Goal: Task Accomplishment & Management: Complete application form

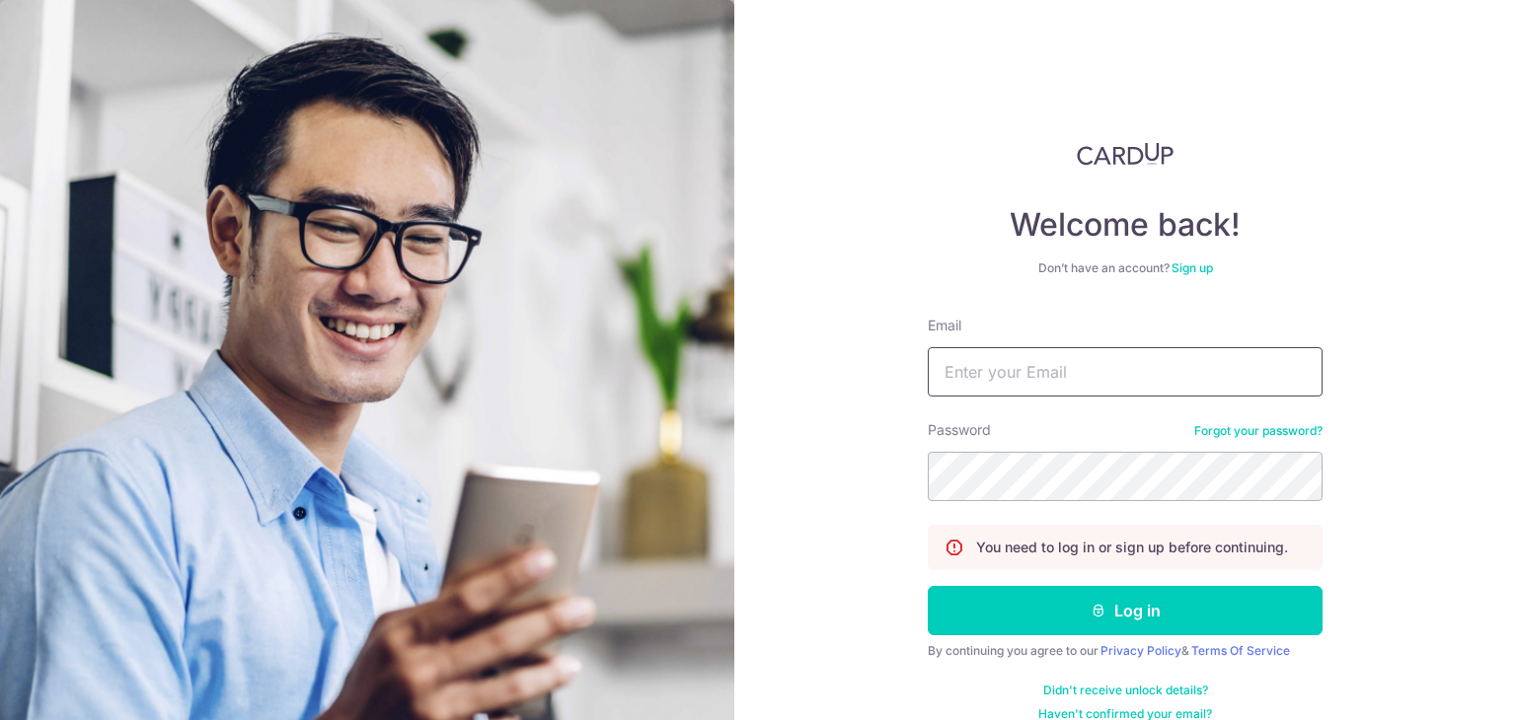
drag, startPoint x: 0, startPoint y: 0, endPoint x: 1009, endPoint y: 364, distance: 1073.1
click at [1009, 364] on input "Email" at bounding box center [1125, 371] width 395 height 49
type input "[EMAIL_ADDRESS][DOMAIN_NAME]"
click at [928, 586] on button "Log in" at bounding box center [1125, 610] width 395 height 49
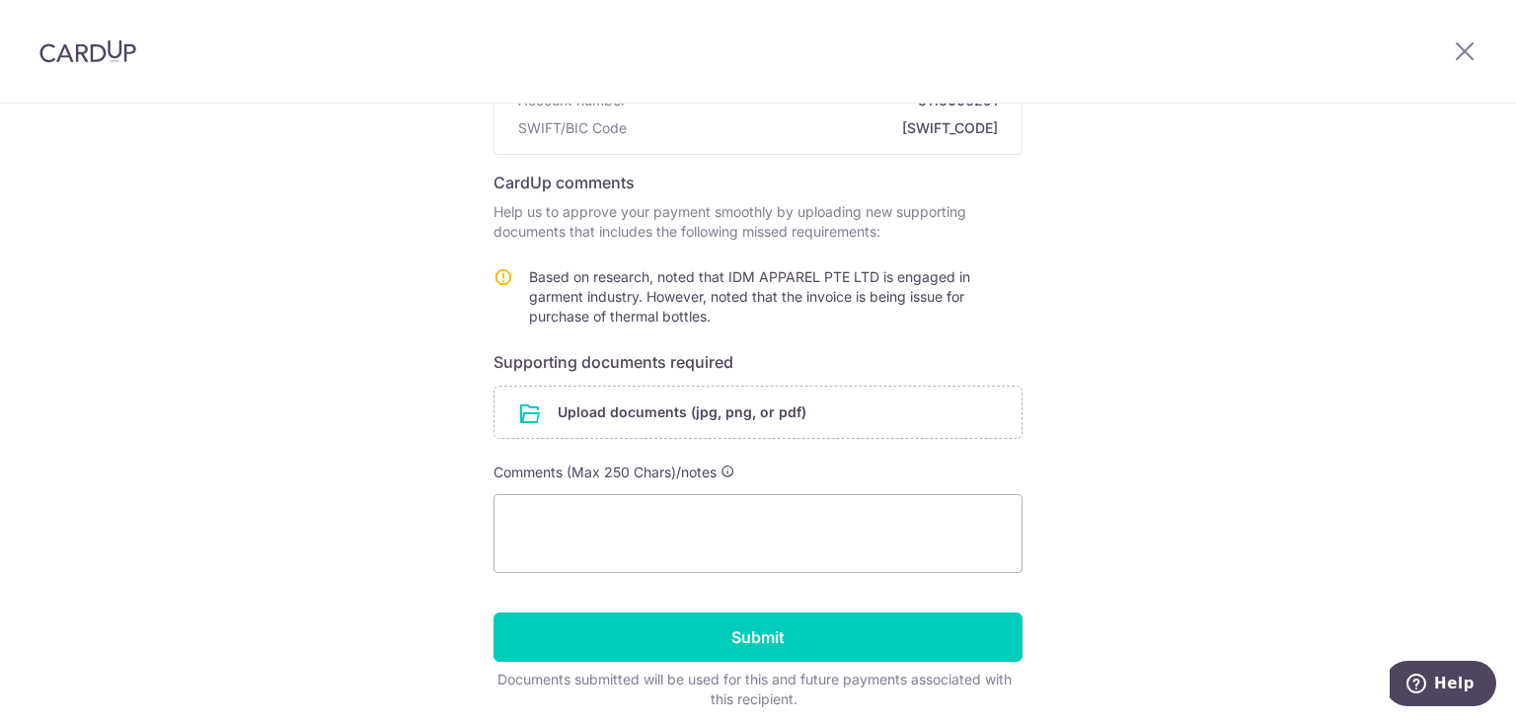
scroll to position [227, 0]
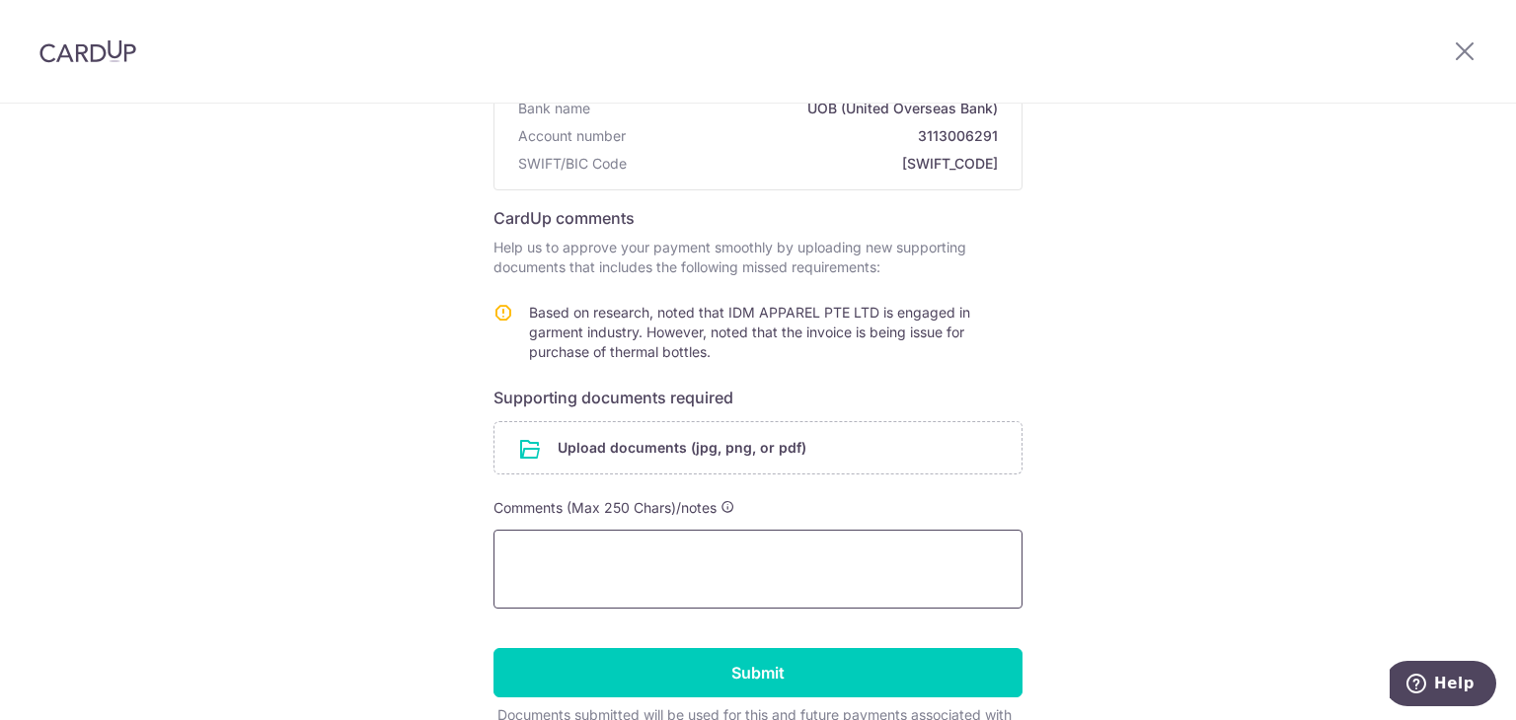
click at [617, 568] on textarea at bounding box center [757, 569] width 529 height 79
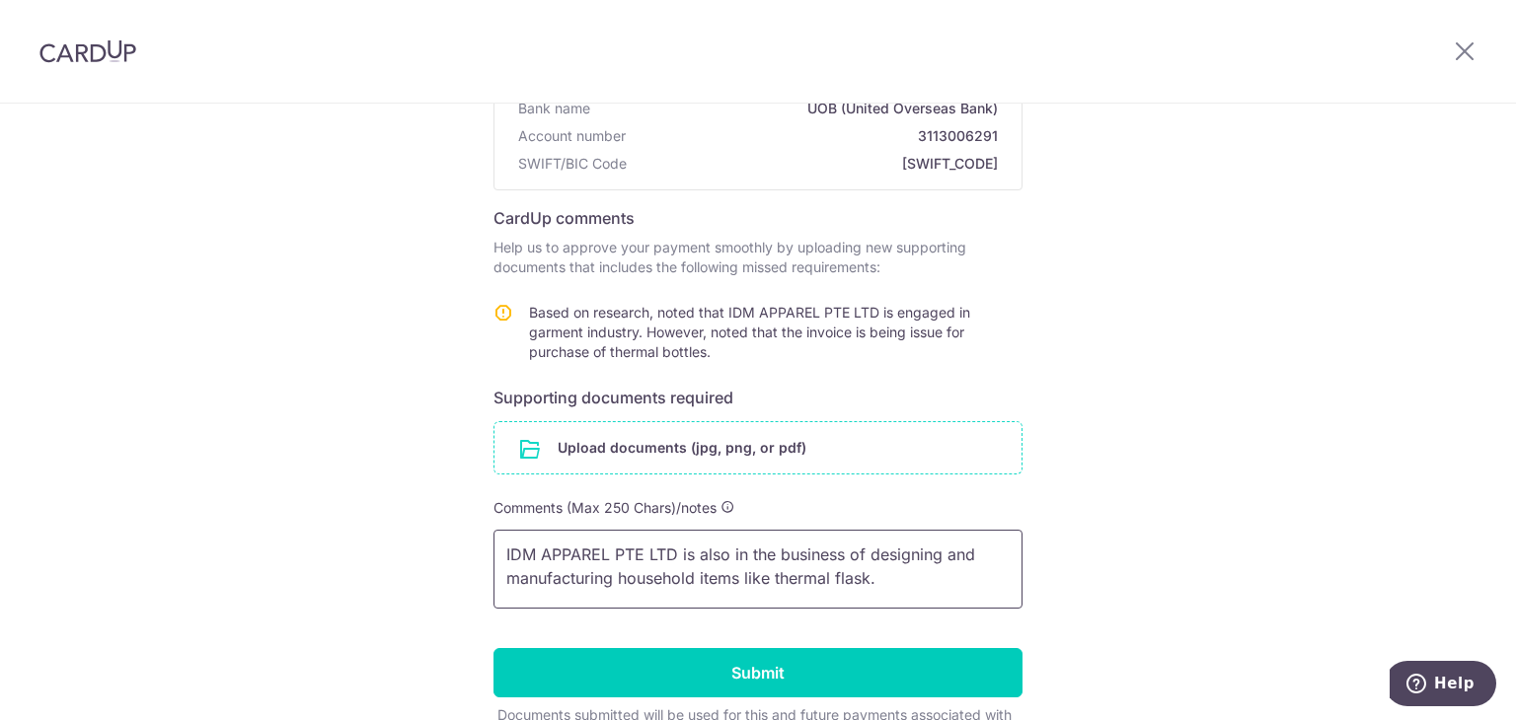
scroll to position [296, 0]
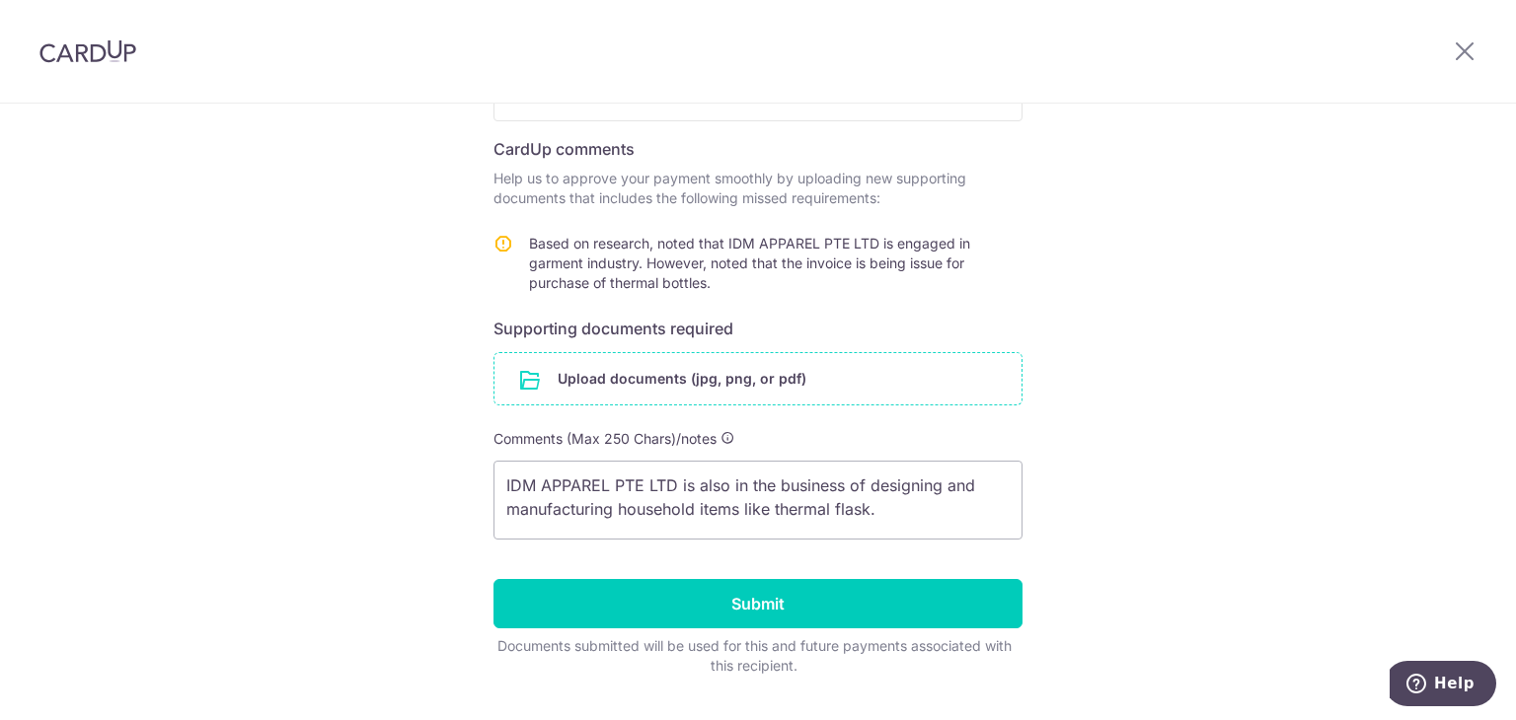
click at [683, 397] on input "file" at bounding box center [757, 378] width 527 height 51
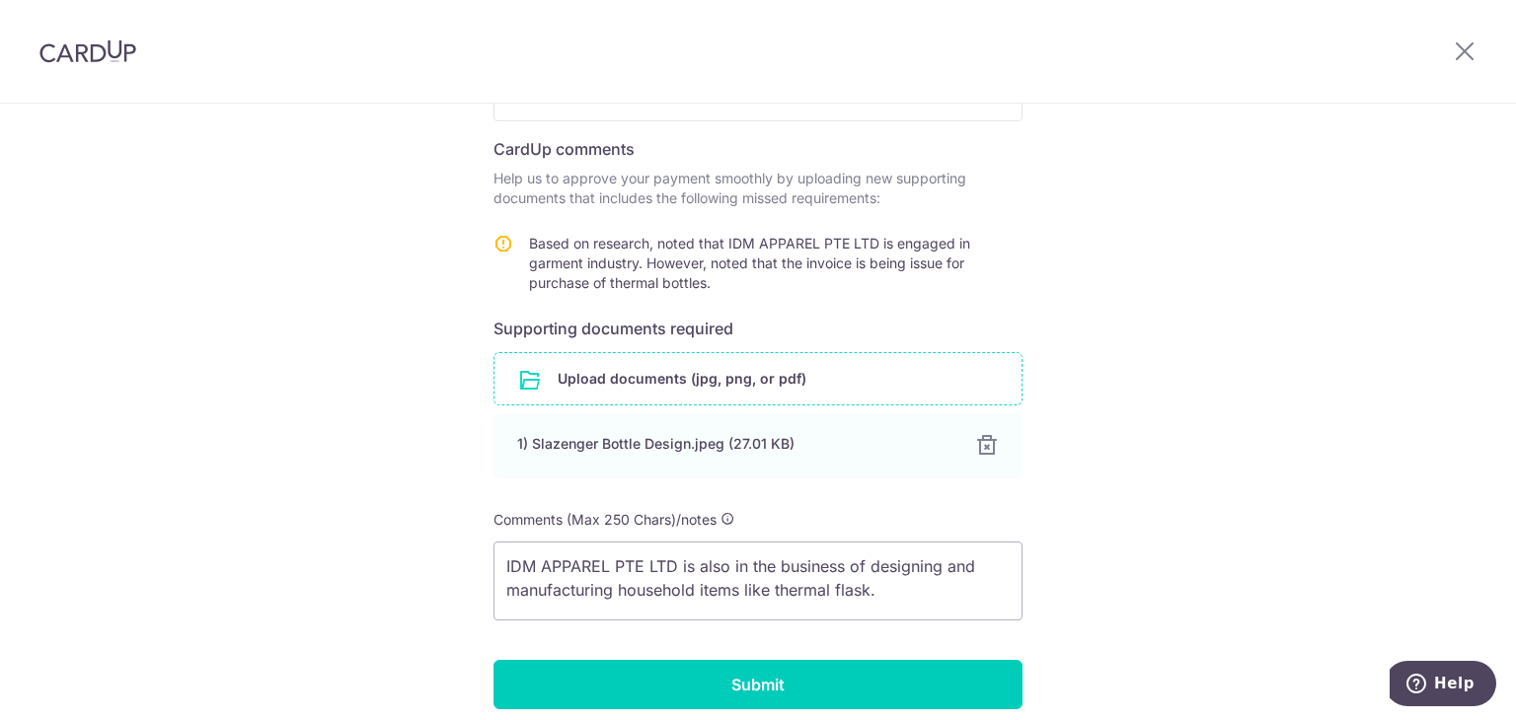
click at [640, 364] on input "file" at bounding box center [757, 378] width 527 height 51
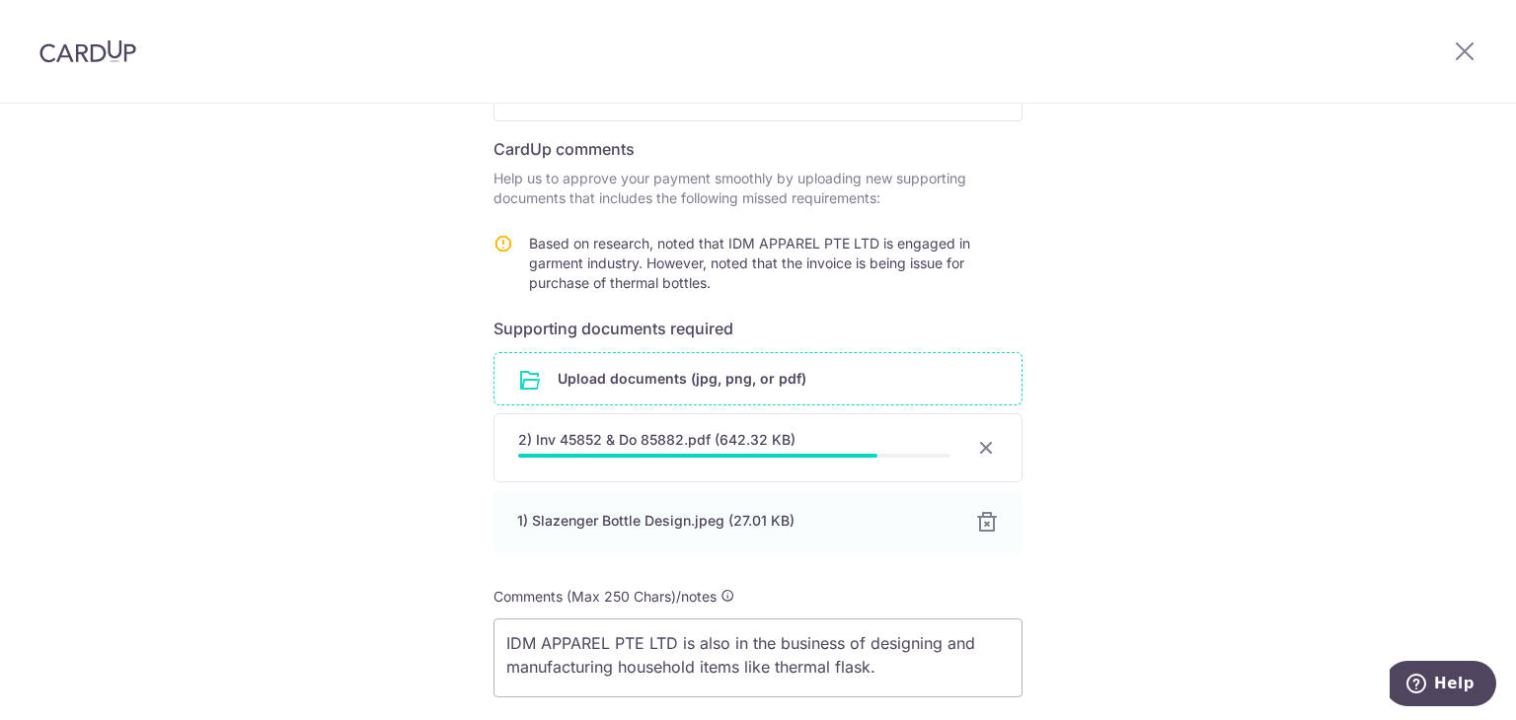
scroll to position [470, 0]
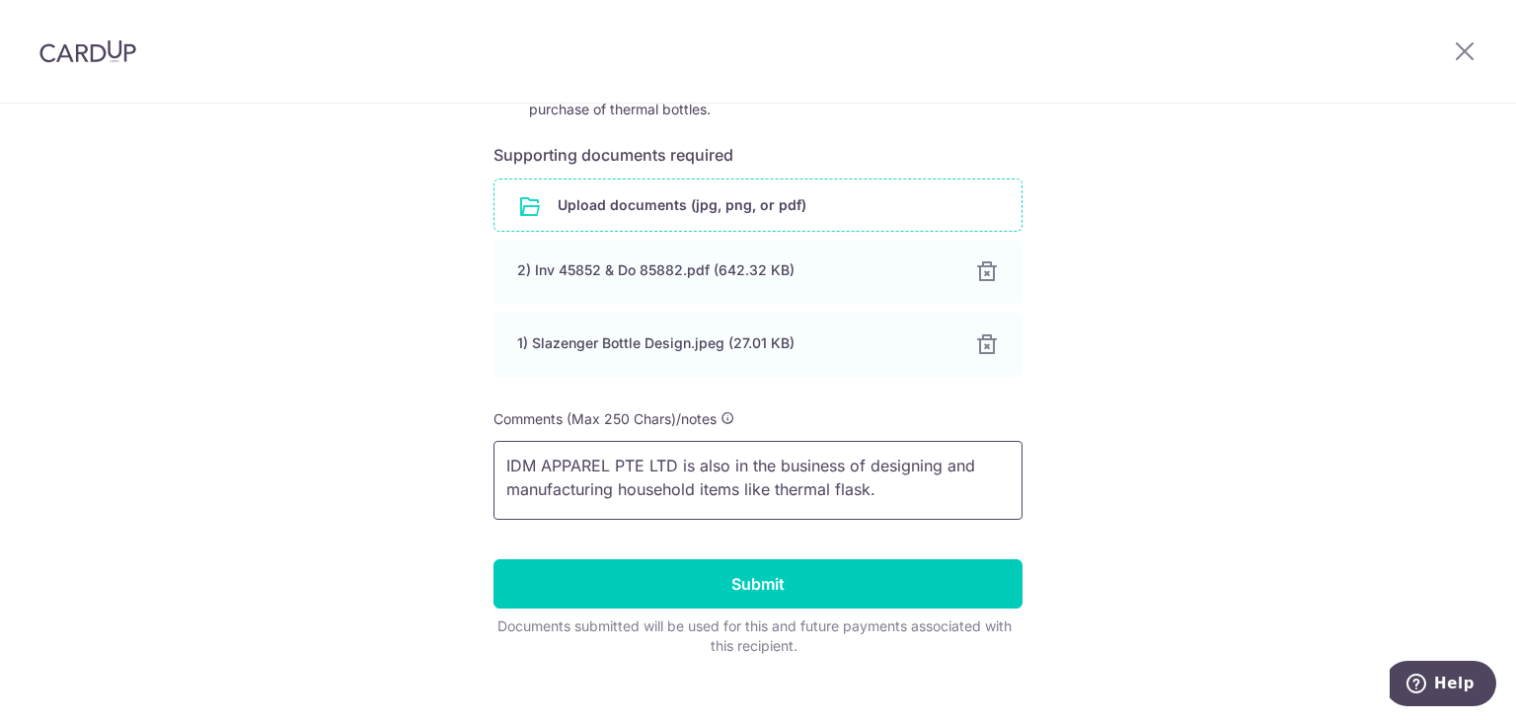
click at [896, 474] on textarea "IDM APPAREL PTE LTD is also in the business of designing and manufacturing hous…" at bounding box center [757, 480] width 529 height 79
click at [872, 502] on textarea "IDM APPAREL PTE LTD is also in the business of designing and manufacturing hous…" at bounding box center [757, 480] width 529 height 79
click at [564, 500] on textarea "IDM APPAREL PTE LTD is also in the business of designing and manufacturing hous…" at bounding box center [757, 480] width 529 height 79
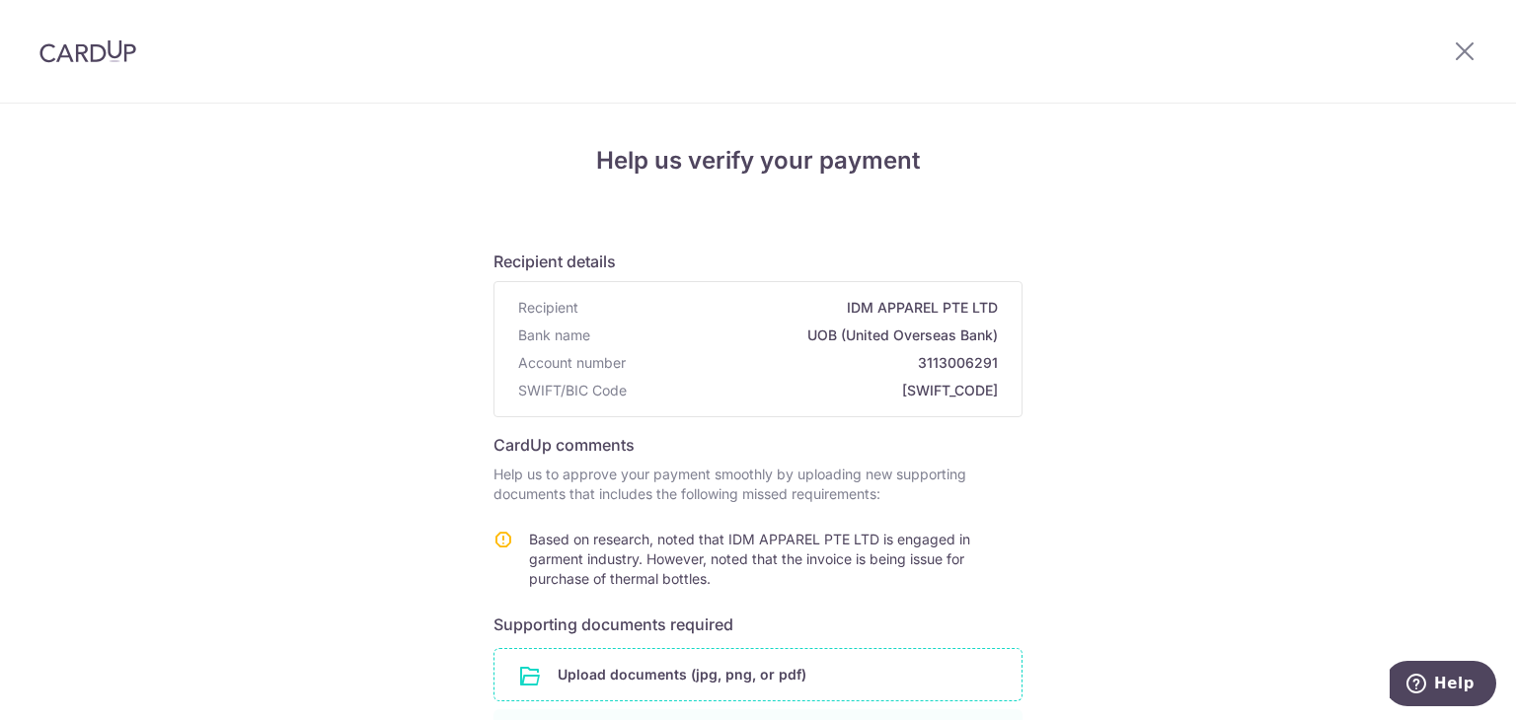
scroll to position [482, 0]
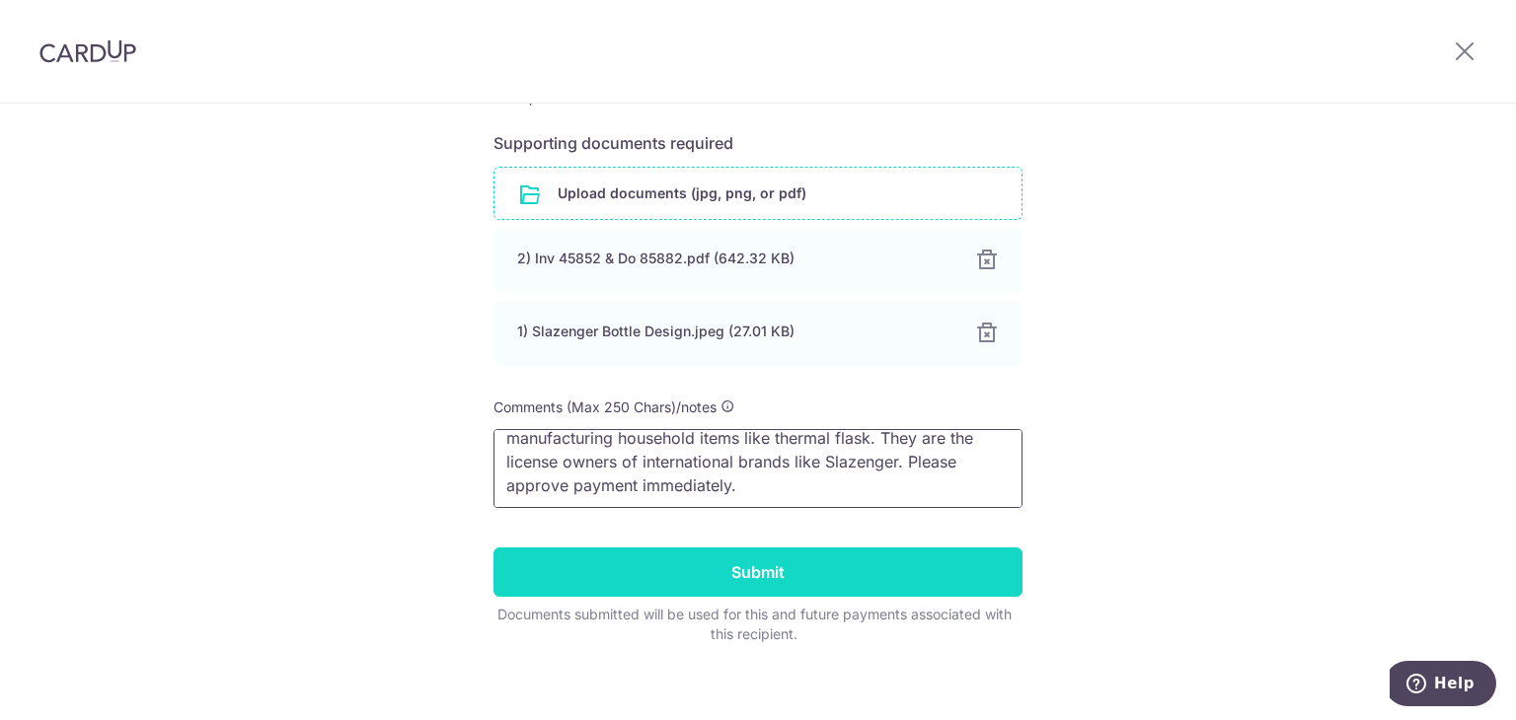
type textarea "IDM APPAREL PTE LTD is also in the business of designing and manufacturing hous…"
click at [663, 584] on input "Submit" at bounding box center [757, 572] width 529 height 49
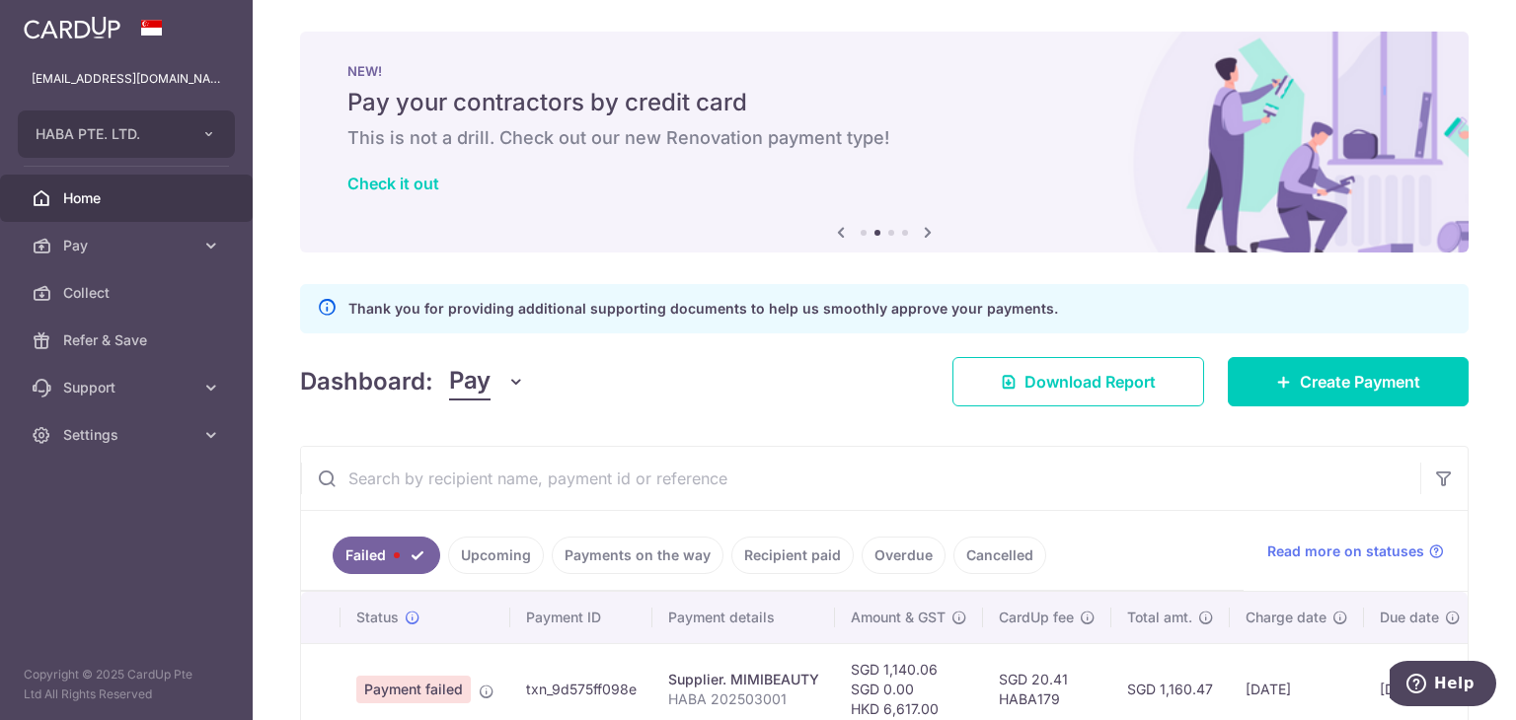
click at [527, 574] on ul "Failed Upcoming Payments on the way Recipient paid Overdue Cancelled" at bounding box center [772, 551] width 942 height 80
click at [505, 554] on link "Upcoming" at bounding box center [496, 555] width 96 height 37
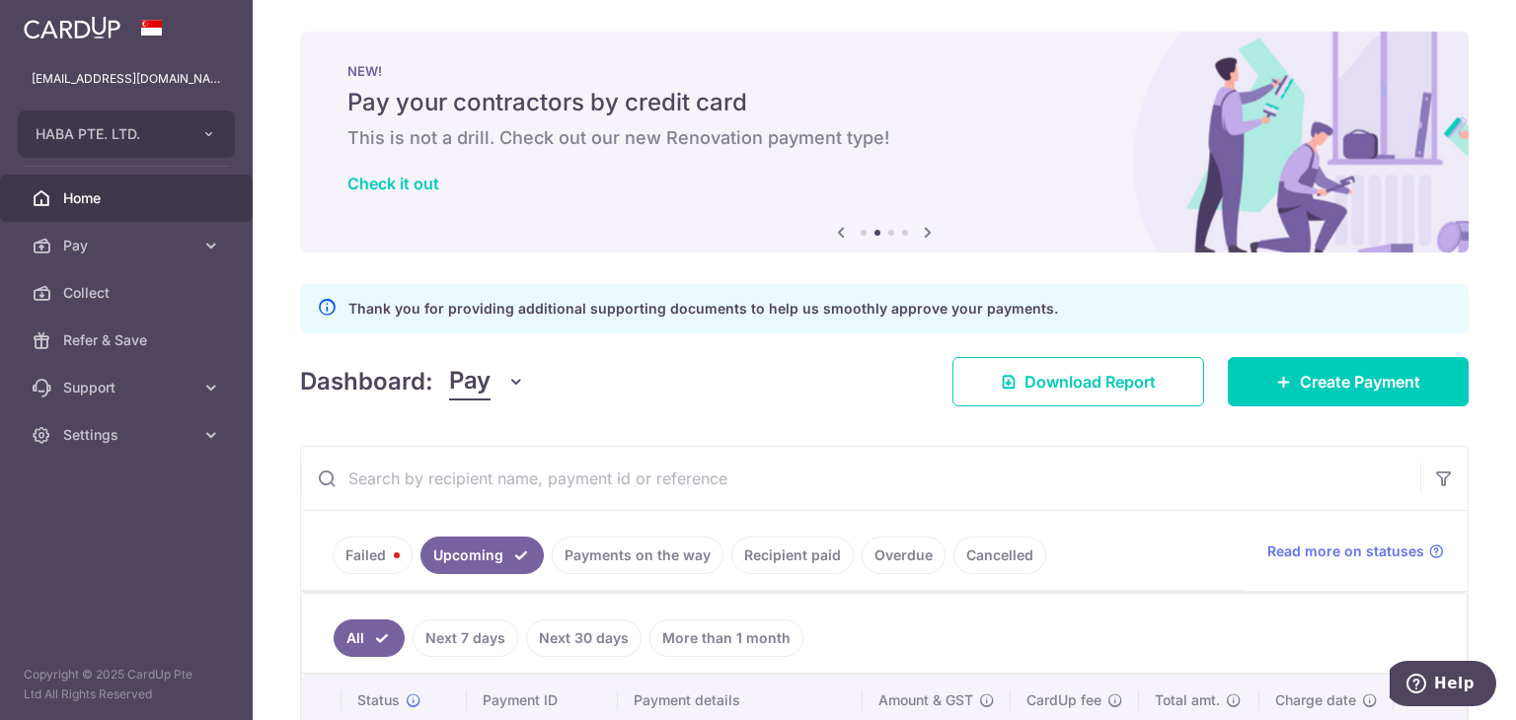
scroll to position [166, 0]
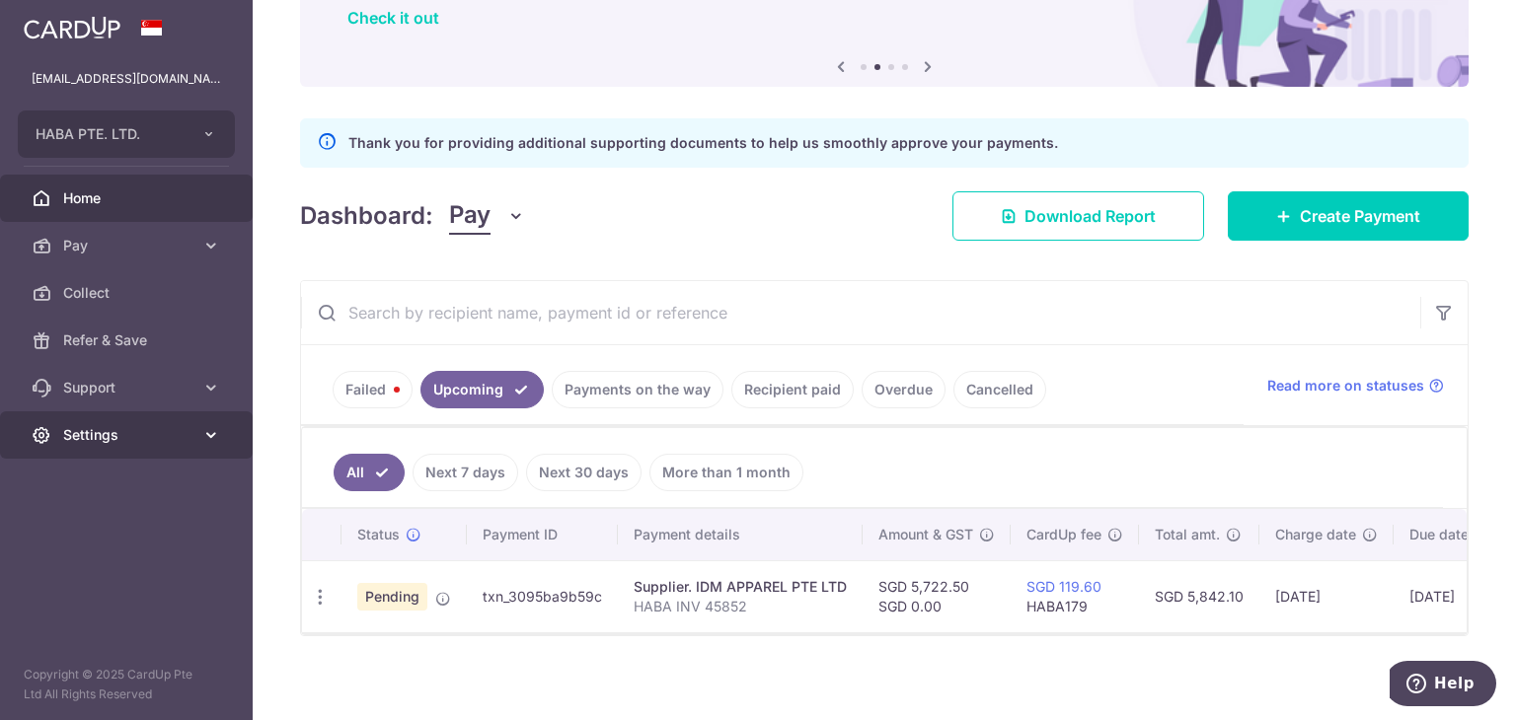
click at [103, 449] on link "Settings" at bounding box center [126, 434] width 253 height 47
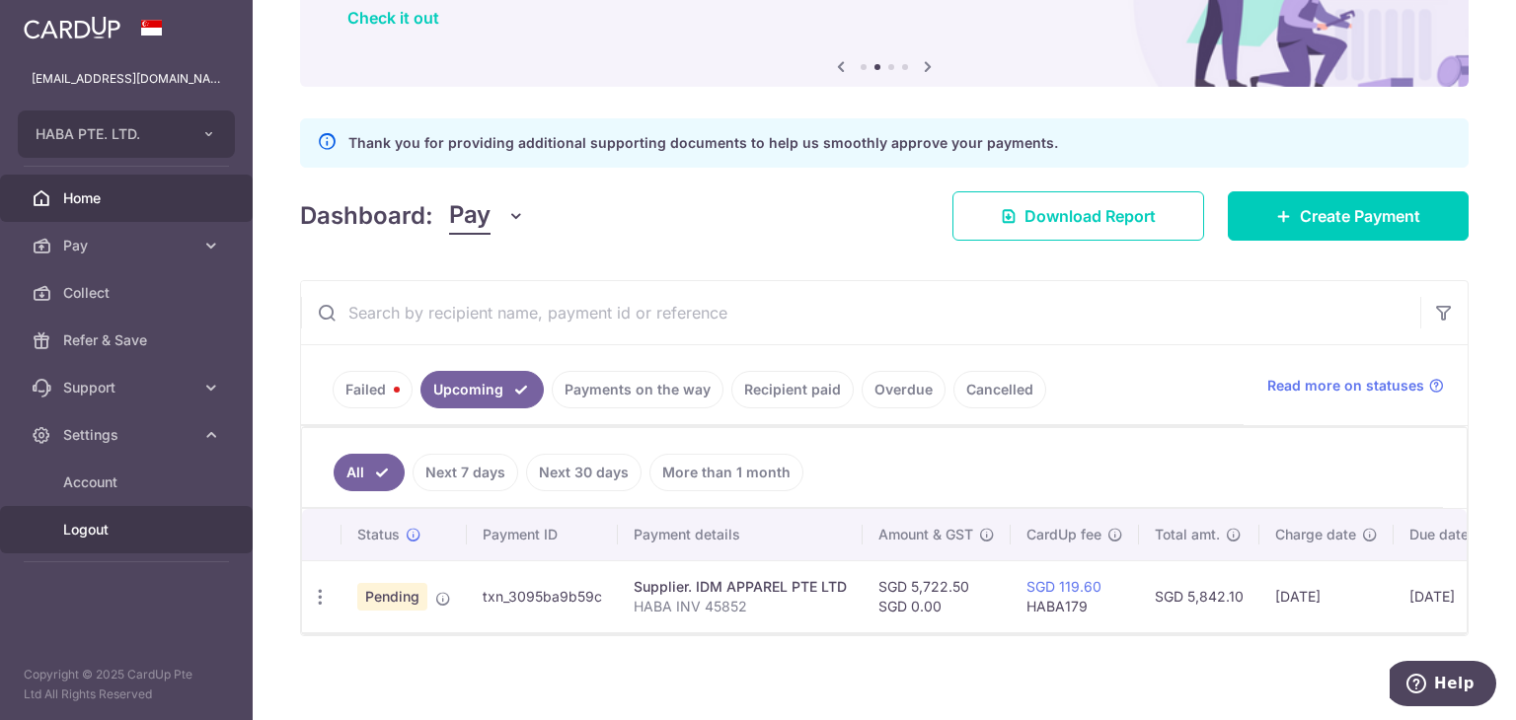
click at [78, 520] on span "Logout" at bounding box center [128, 530] width 130 height 20
